Goal: Transaction & Acquisition: Purchase product/service

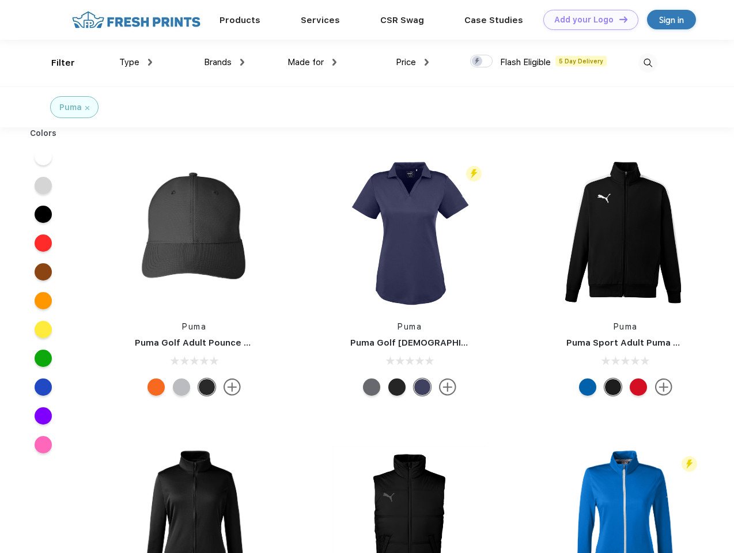
click at [587, 20] on link "Add your Logo Design Tool" at bounding box center [590, 20] width 95 height 20
click at [0, 0] on div "Design Tool" at bounding box center [0, 0] width 0 height 0
click at [618, 19] on link "Add your Logo Design Tool" at bounding box center [590, 20] width 95 height 20
click at [55, 63] on div "Filter" at bounding box center [63, 62] width 24 height 13
click at [136, 62] on span "Type" at bounding box center [129, 62] width 20 height 10
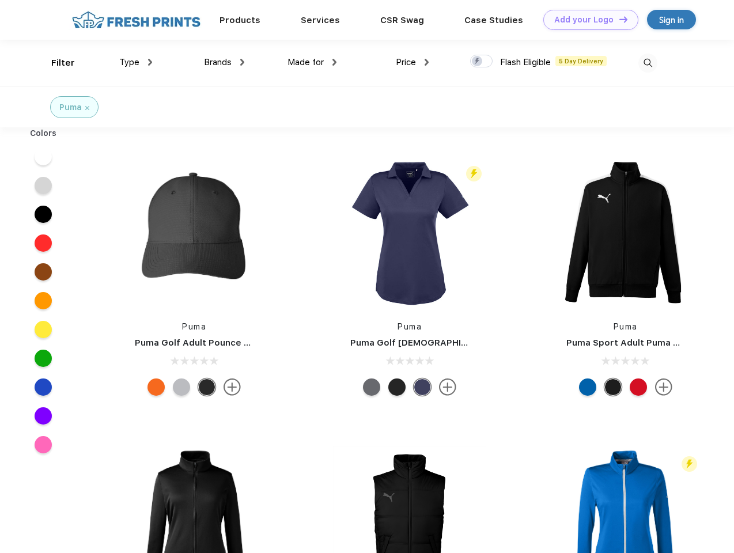
click at [224, 62] on span "Brands" at bounding box center [218, 62] width 28 height 10
click at [312, 62] on span "Made for" at bounding box center [305, 62] width 36 height 10
click at [413, 62] on span "Price" at bounding box center [406, 62] width 20 height 10
click at [482, 62] on div at bounding box center [481, 61] width 22 height 13
click at [478, 62] on input "checkbox" at bounding box center [473, 57] width 7 height 7
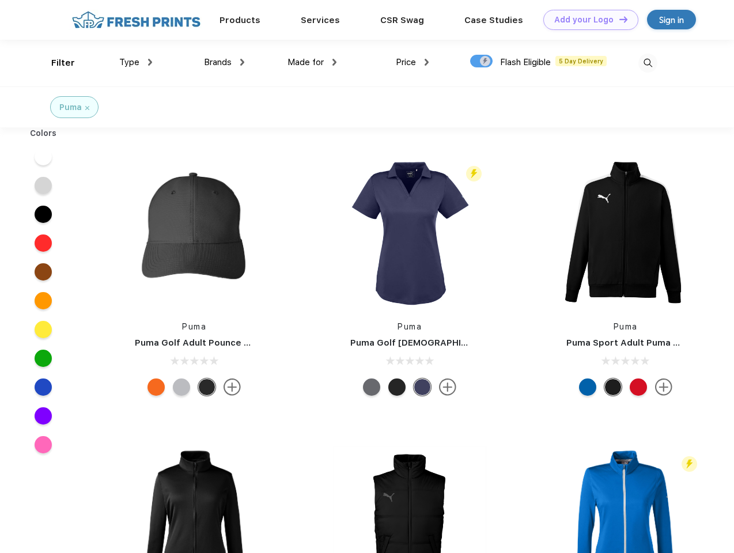
click at [648, 63] on img at bounding box center [647, 63] width 19 height 19
